Goal: Task Accomplishment & Management: Manage account settings

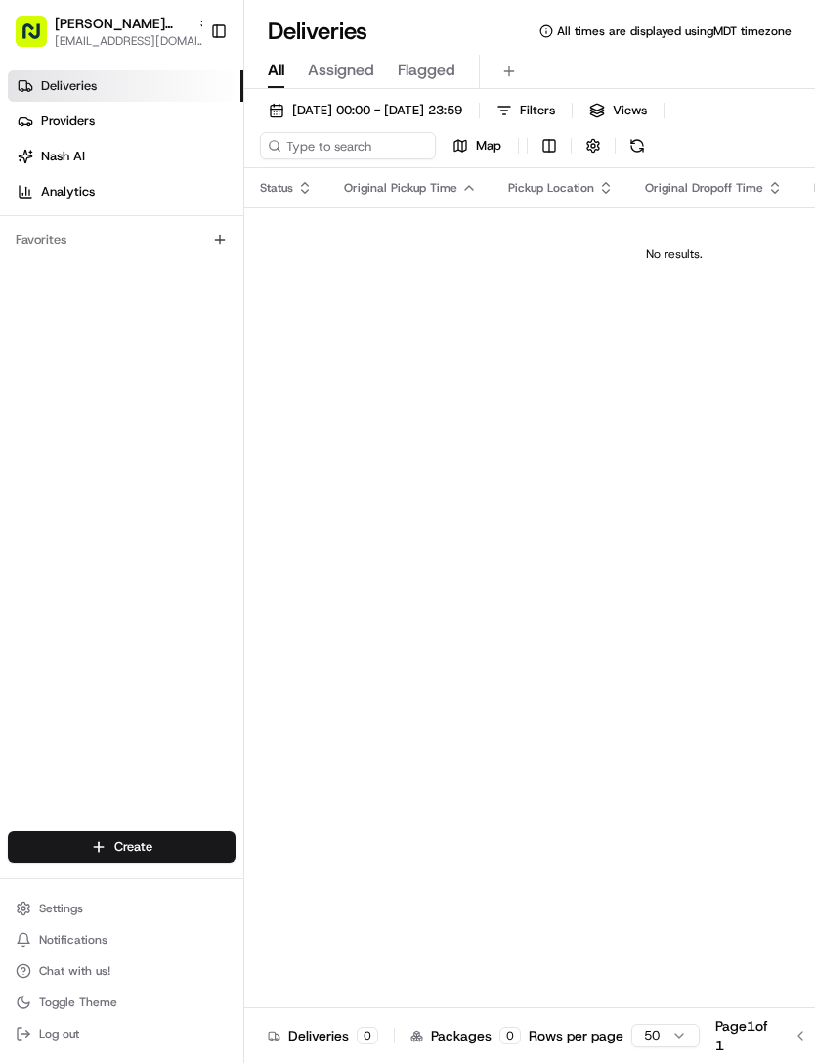
click at [67, 917] on button "Settings" at bounding box center [122, 908] width 228 height 27
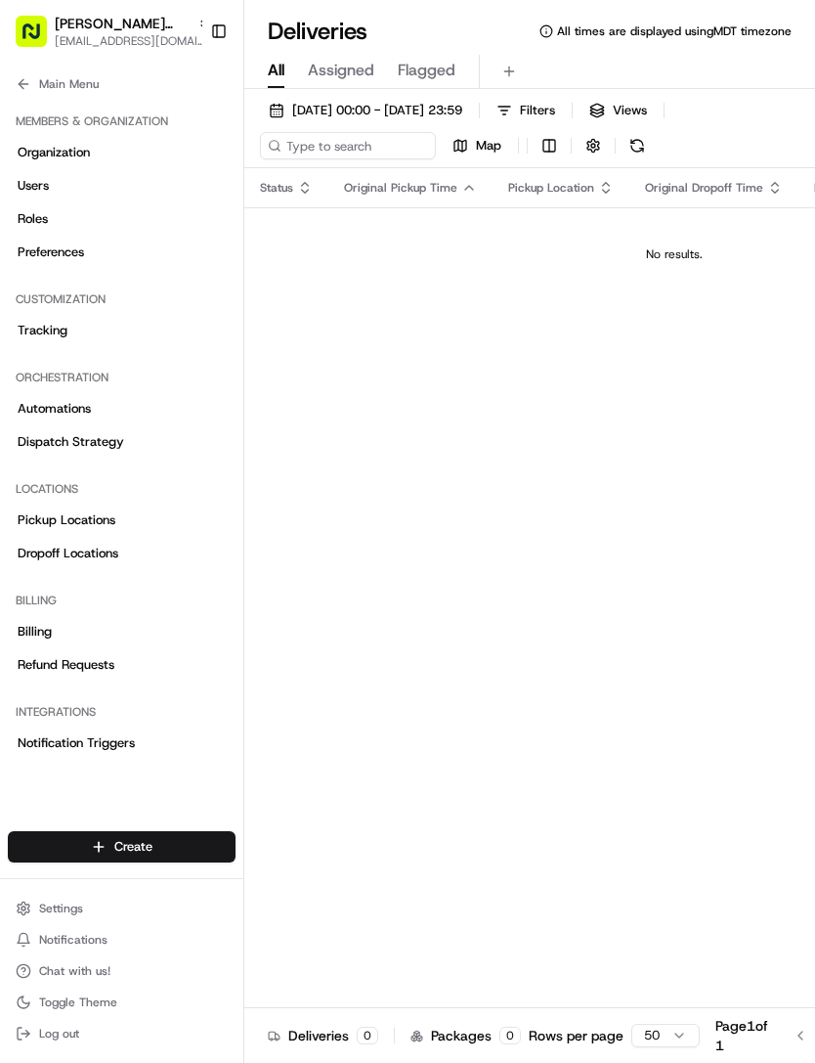
click at [98, 669] on span "Refund Requests" at bounding box center [66, 665] width 97 height 18
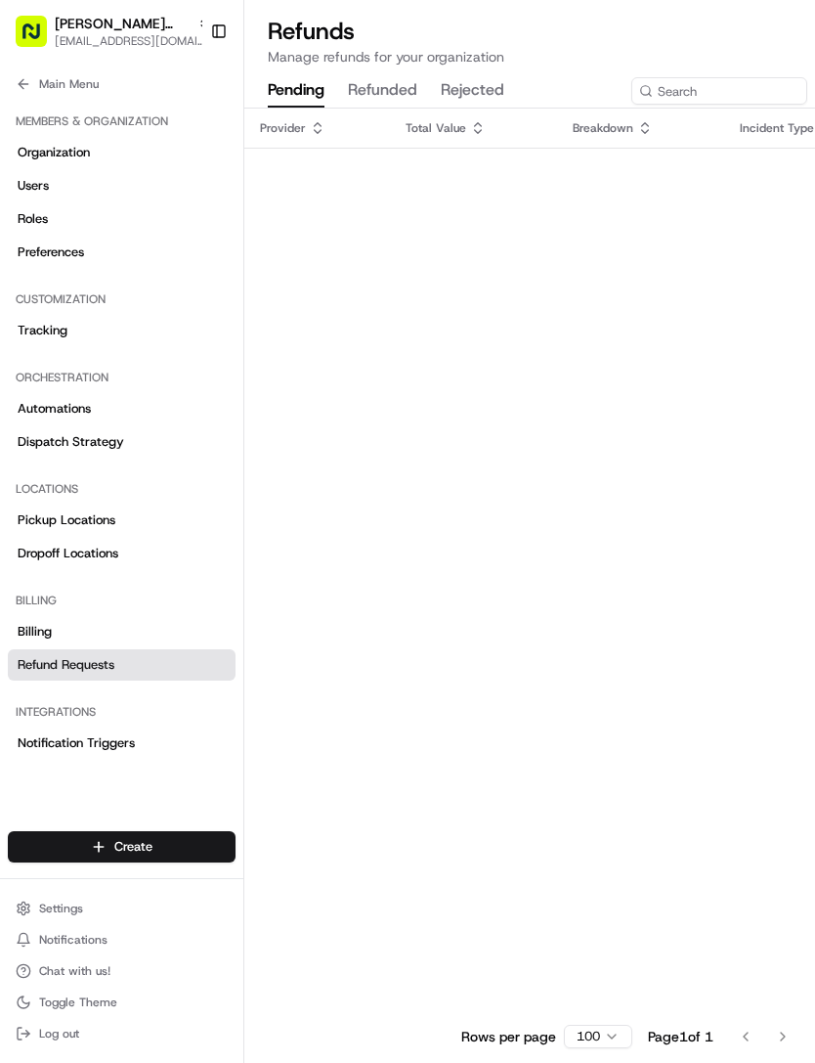
click at [91, 443] on span "Dispatch Strategy" at bounding box center [71, 442] width 107 height 18
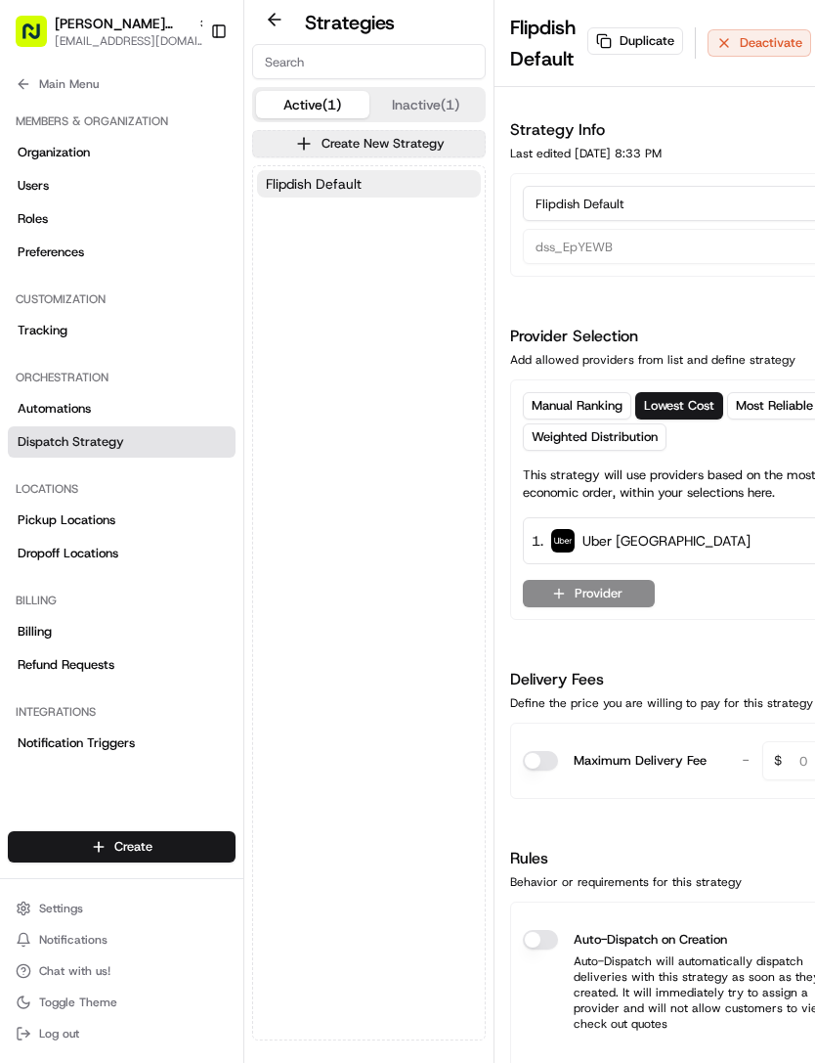
click at [546, 946] on button "Auto-Dispatch on Creation" at bounding box center [540, 940] width 35 height 20
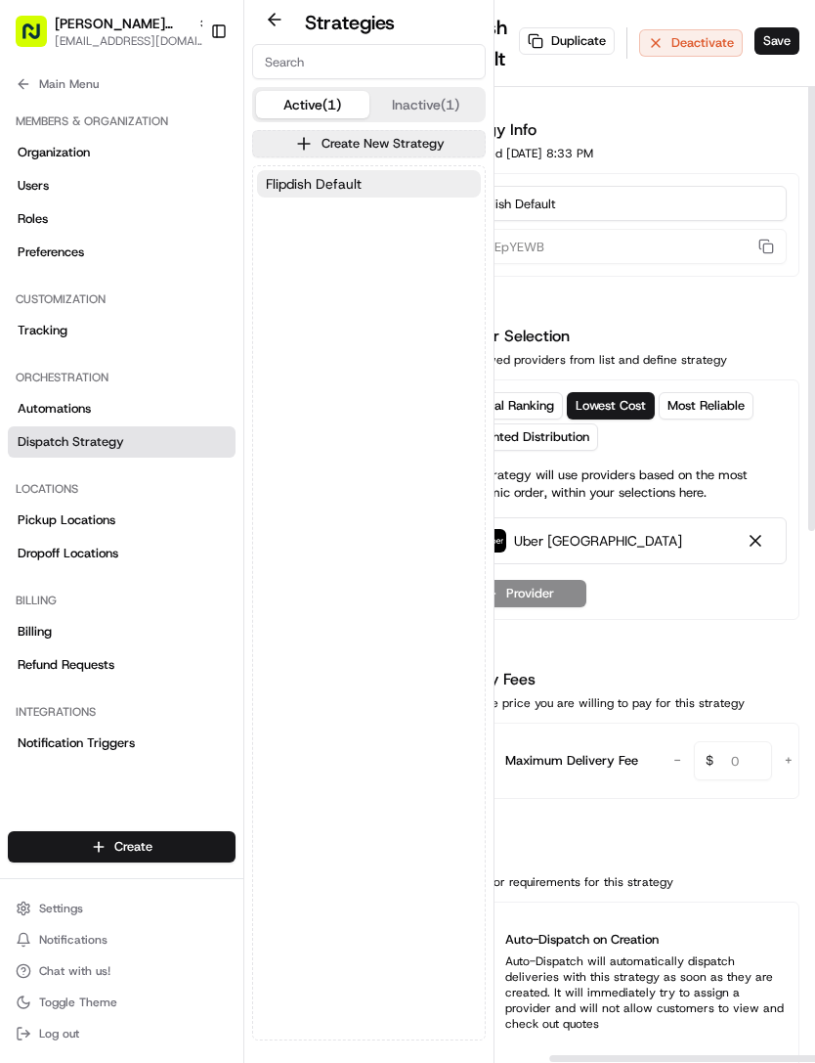
scroll to position [0, 67]
click at [777, 34] on button "Save" at bounding box center [778, 40] width 45 height 27
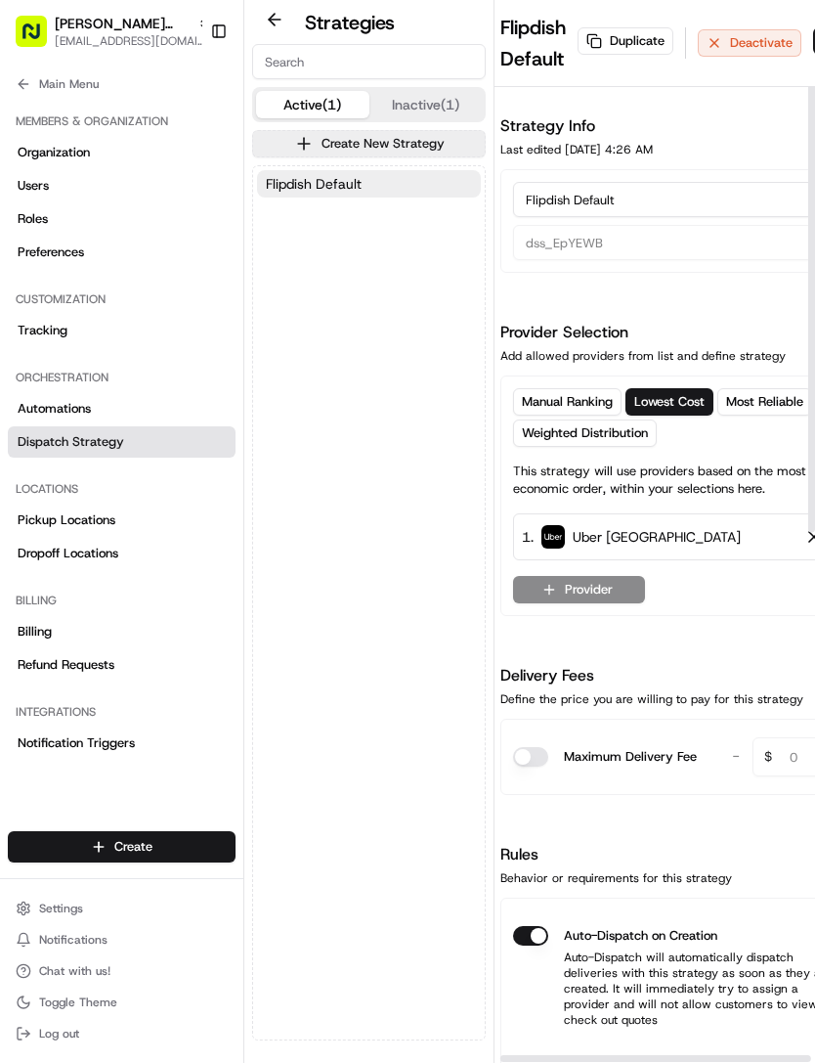
scroll to position [3, 8]
